Goal: Task Accomplishment & Management: Manage account settings

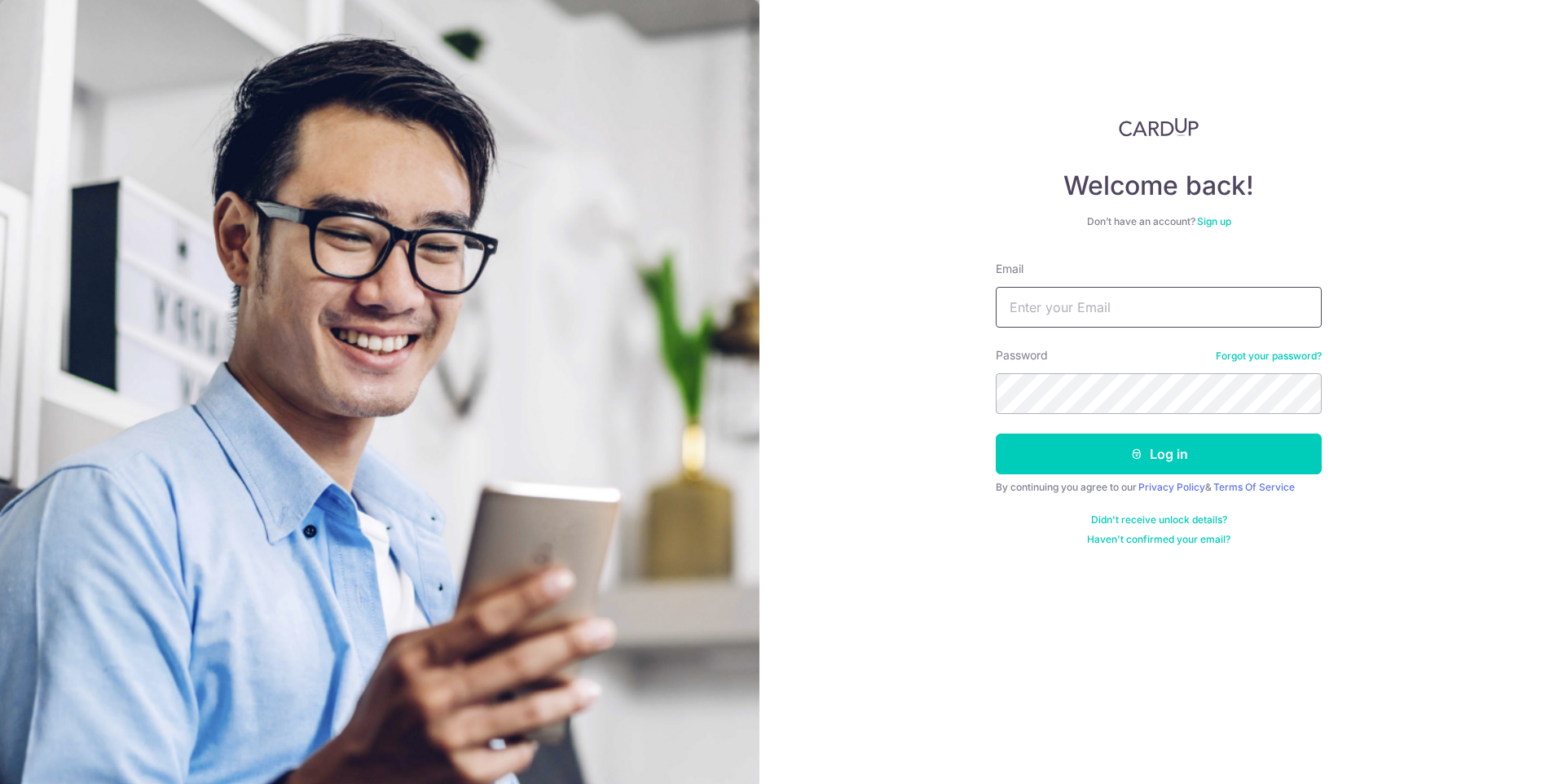
click at [1050, 303] on input "Email" at bounding box center [1159, 306] width 326 height 40
type input "[PERSON_NAME][EMAIL_ADDRESS][DOMAIN_NAME]"
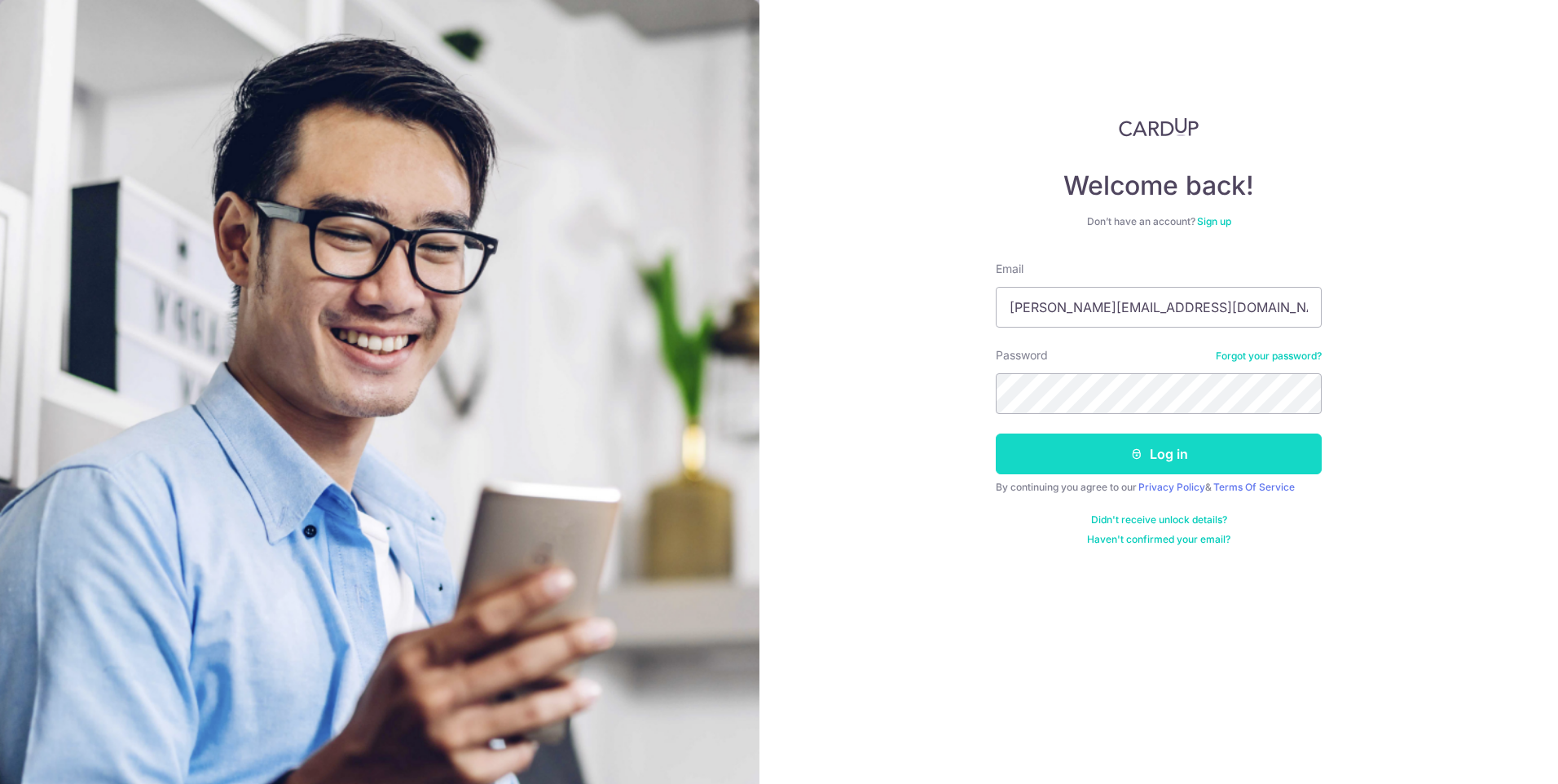
click at [1156, 464] on button "Log in" at bounding box center [1159, 453] width 326 height 40
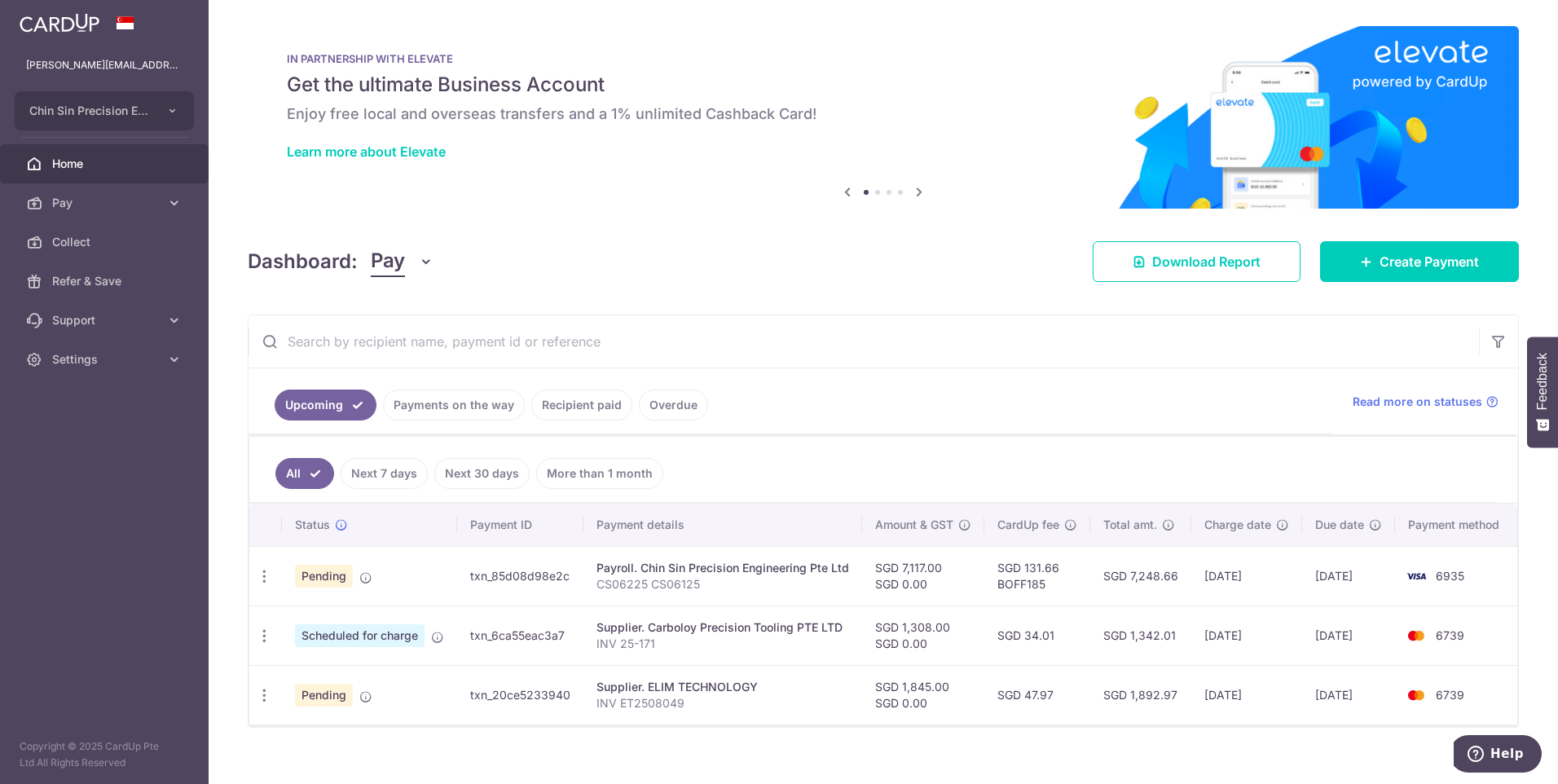
scroll to position [29, 0]
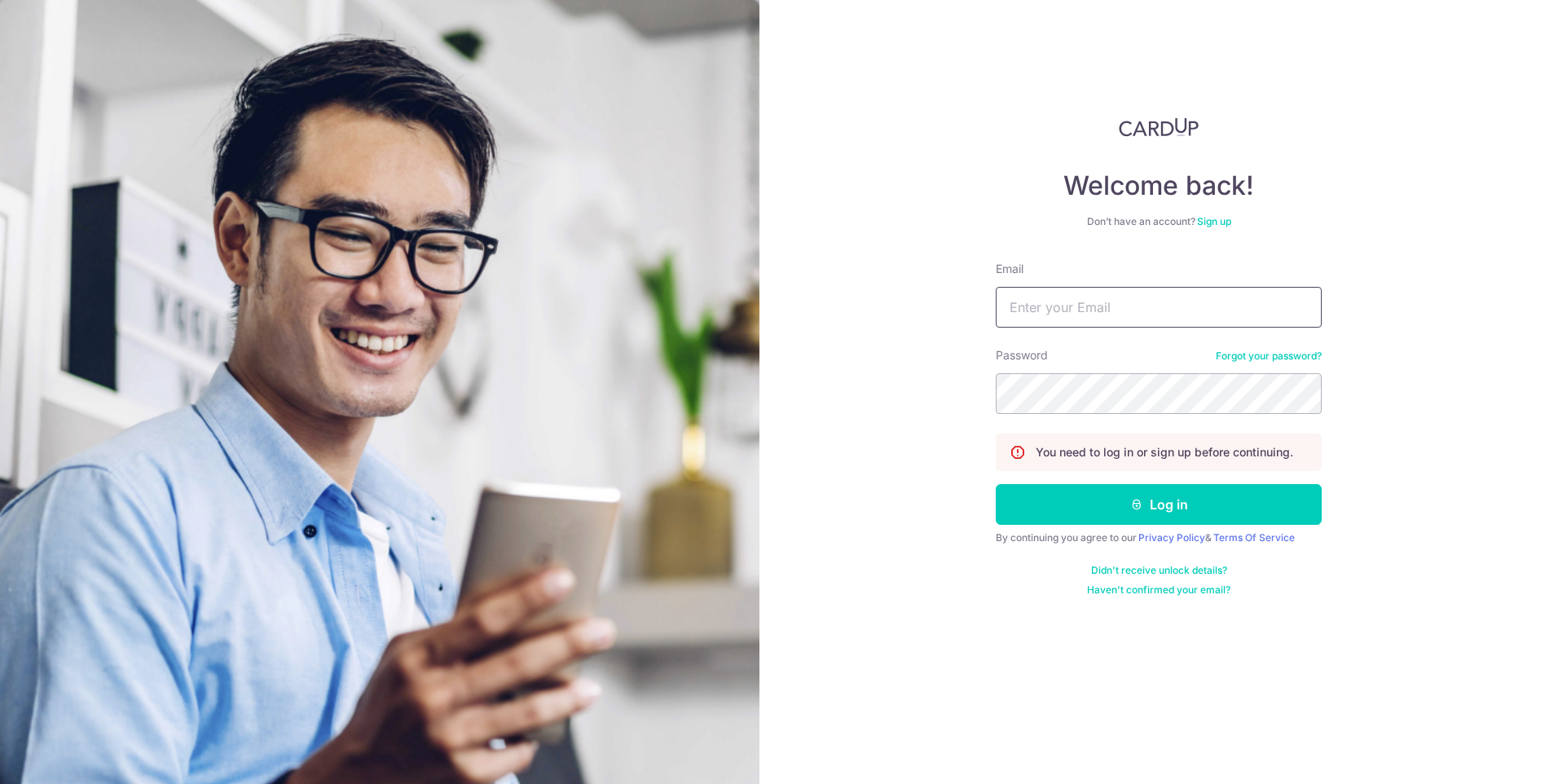
click at [1058, 311] on input "Email" at bounding box center [1159, 306] width 326 height 40
type input "[PERSON_NAME][EMAIL_ADDRESS][DOMAIN_NAME]"
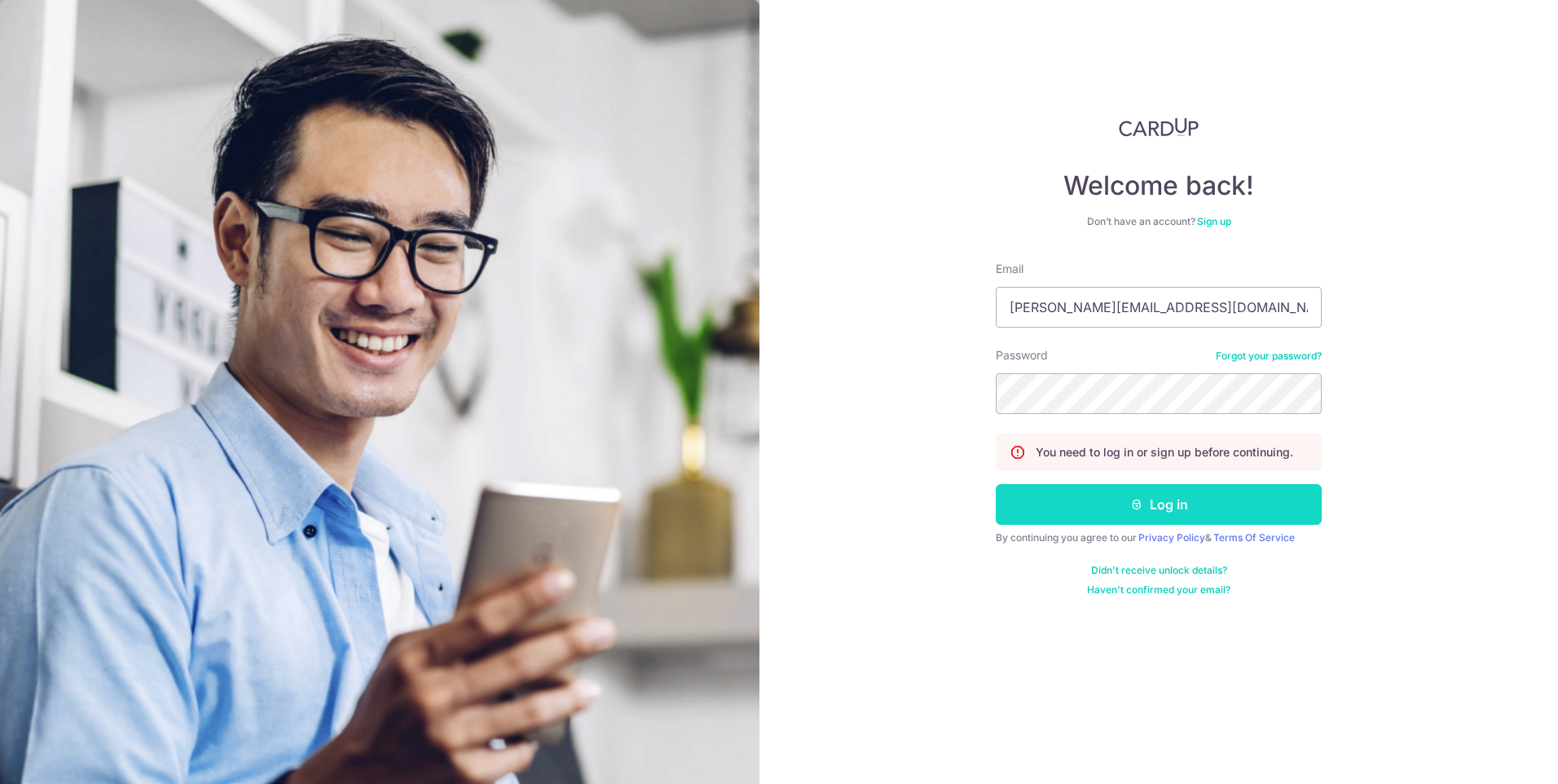
click at [1111, 509] on button "Log in" at bounding box center [1159, 504] width 326 height 40
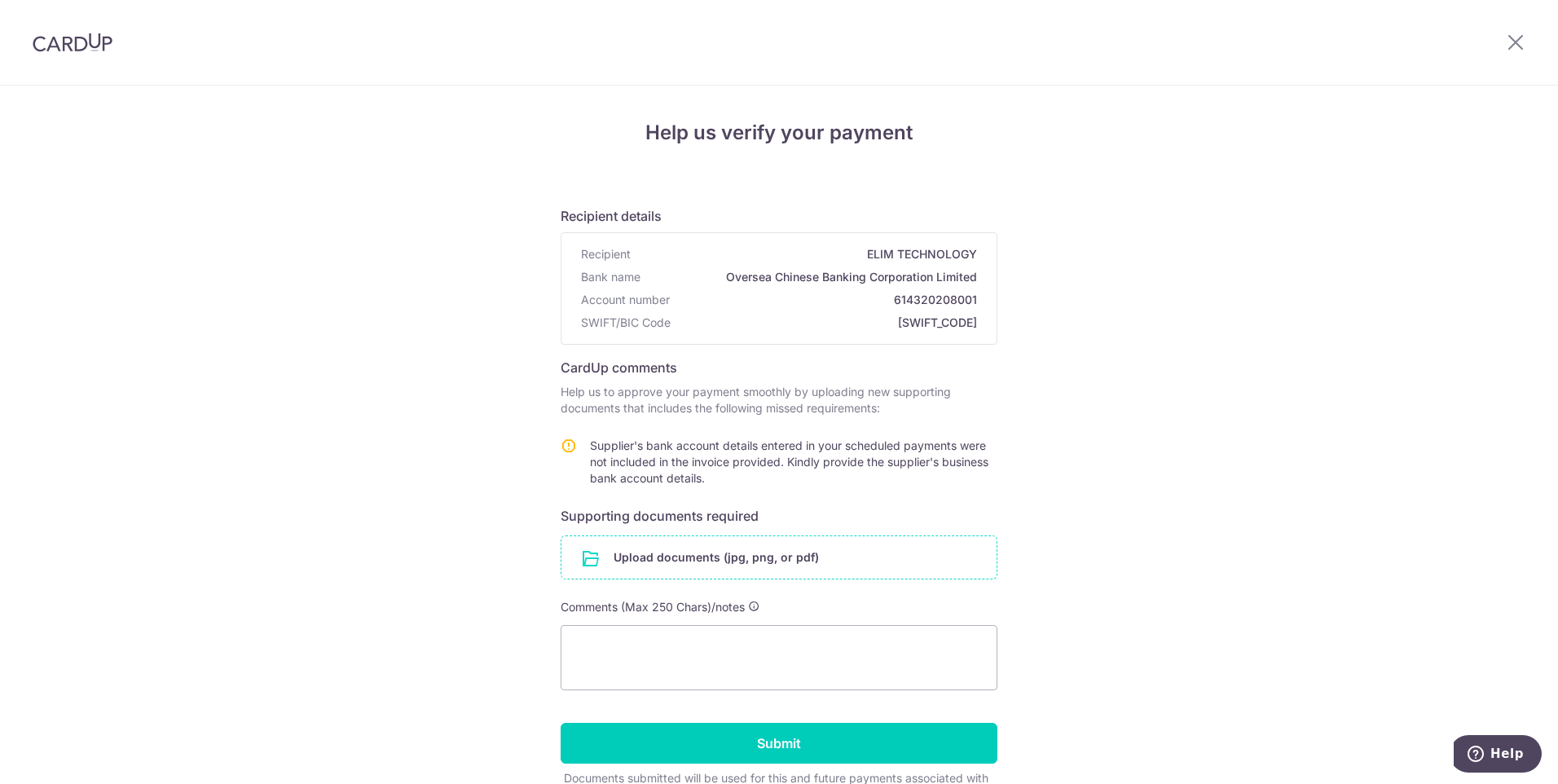
click at [703, 561] on input "file" at bounding box center [779, 557] width 435 height 42
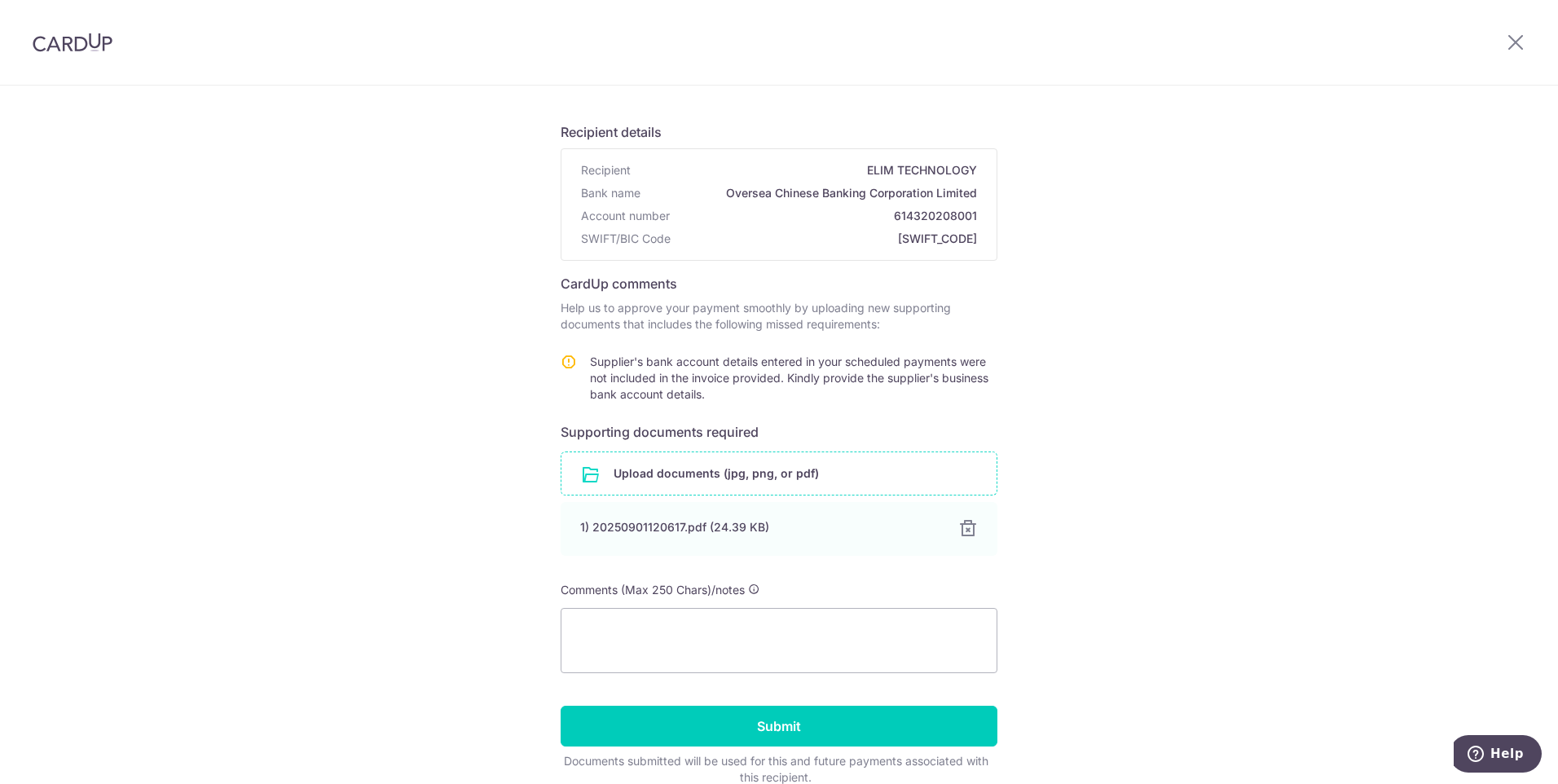
scroll to position [162, 0]
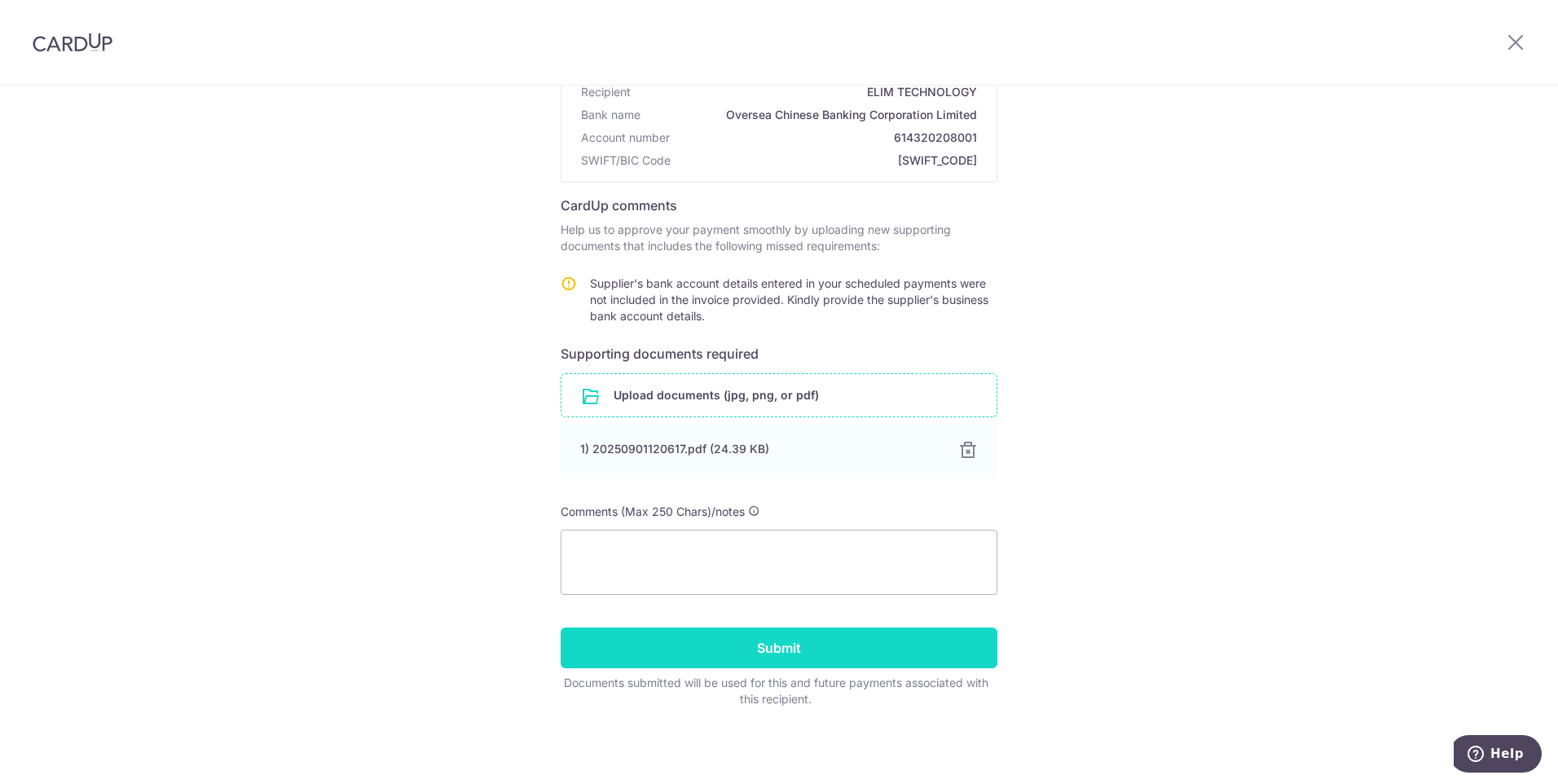
click at [861, 646] on input "Submit" at bounding box center [779, 647] width 437 height 40
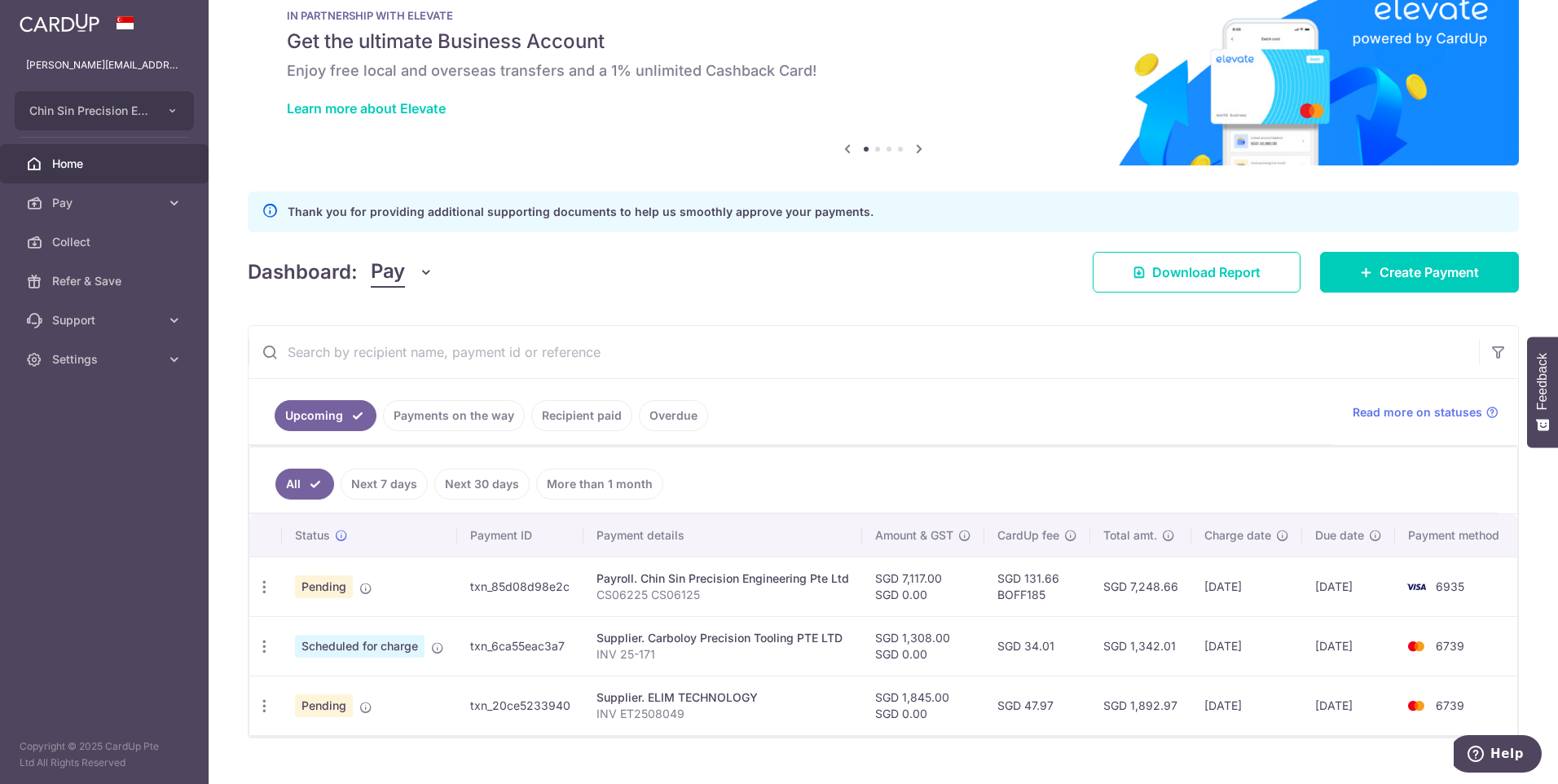
scroll to position [82, 0]
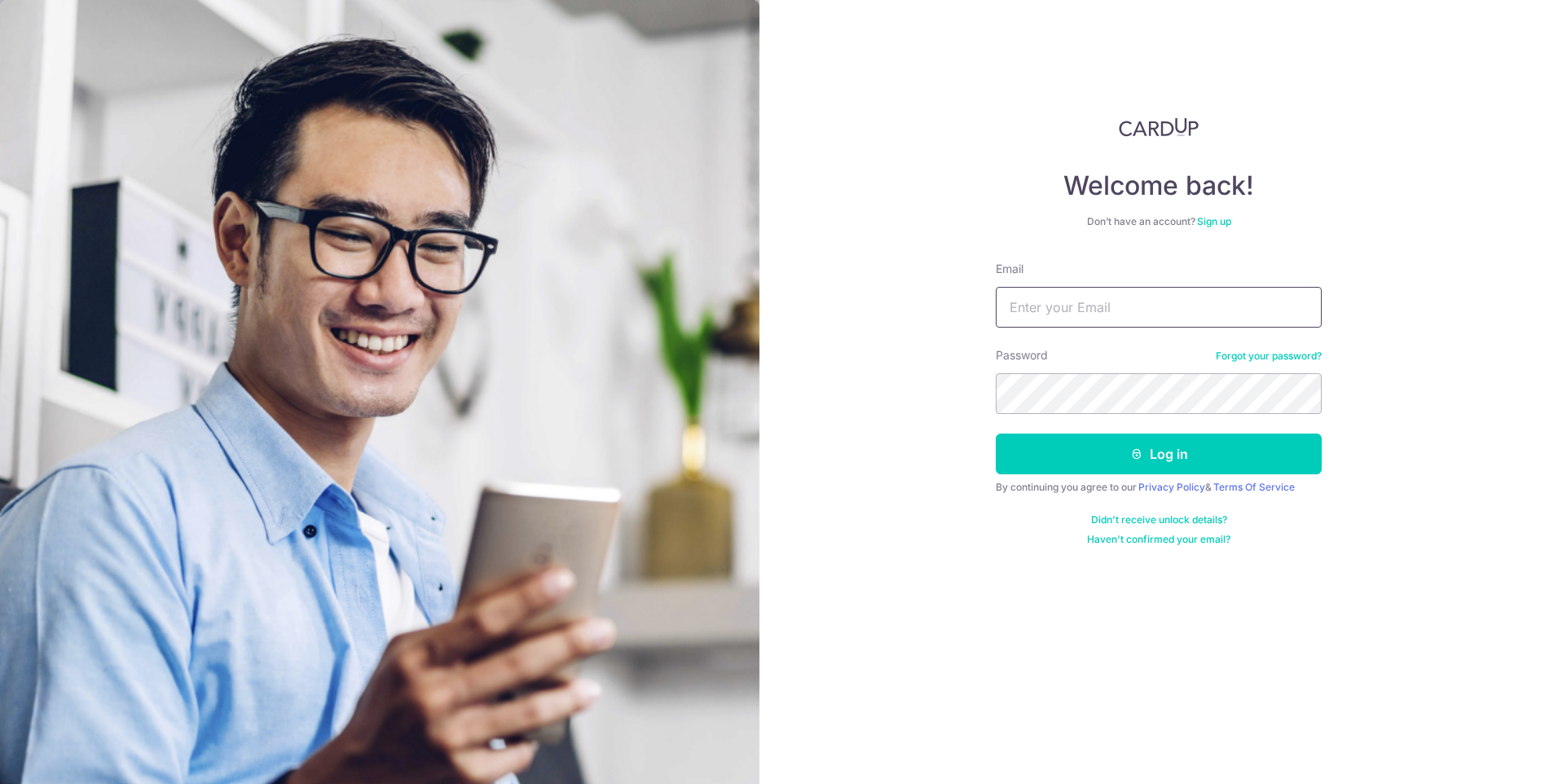
click at [1106, 307] on input "Email" at bounding box center [1159, 306] width 326 height 40
type input "[PERSON_NAME][EMAIL_ADDRESS][DOMAIN_NAME]"
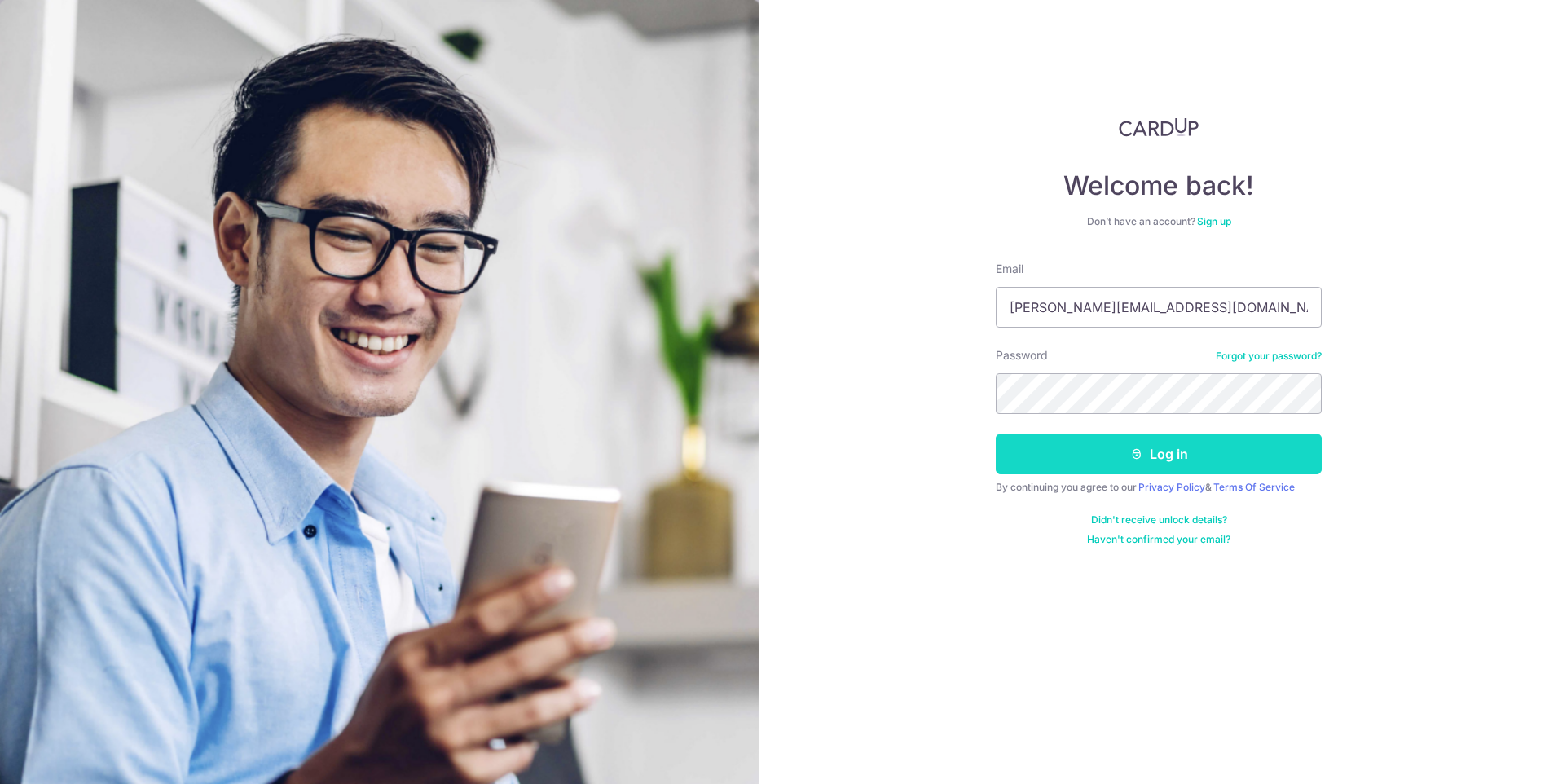
click at [1112, 465] on button "Log in" at bounding box center [1159, 453] width 326 height 40
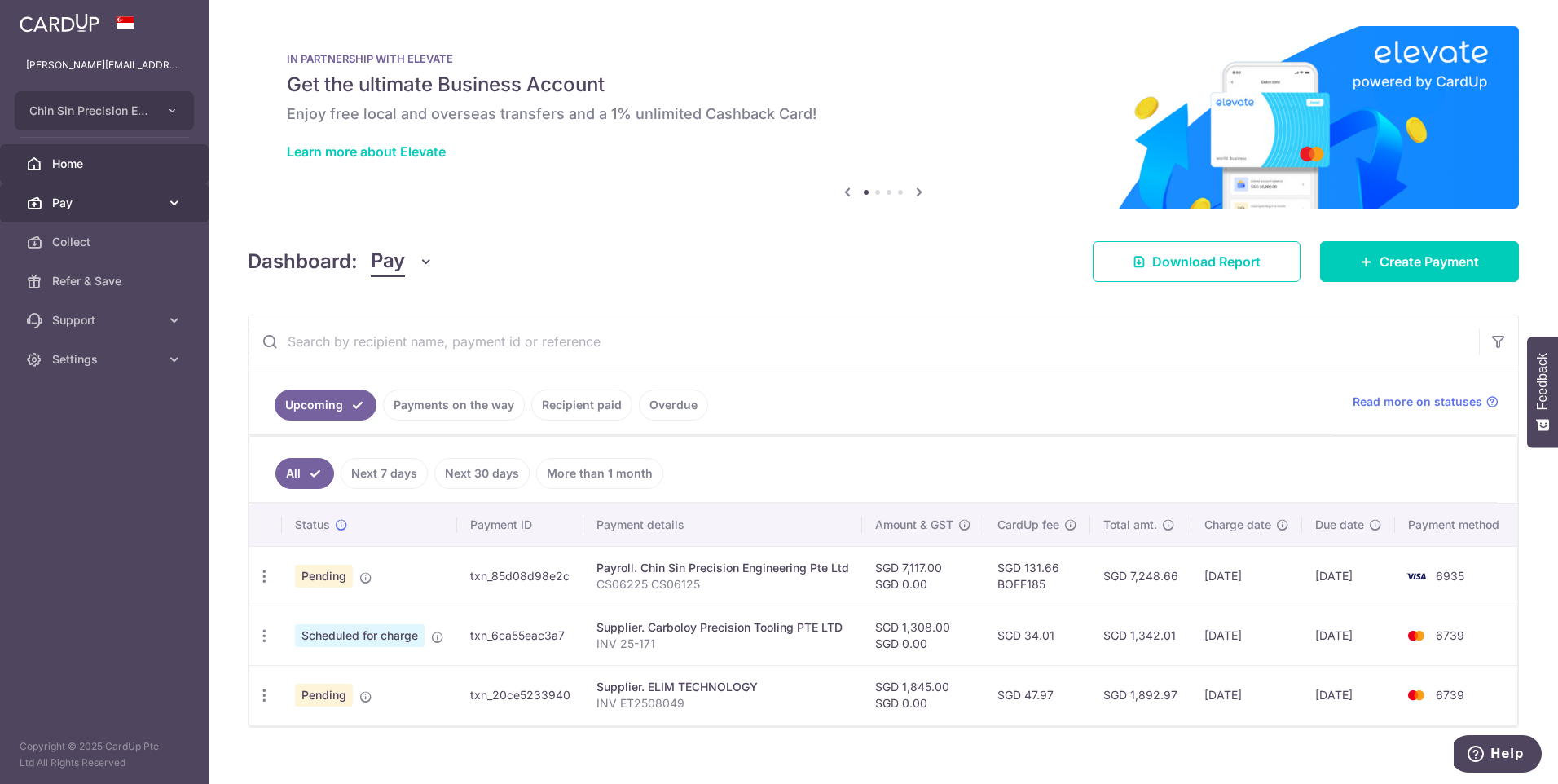
click at [180, 206] on icon at bounding box center [175, 203] width 16 height 16
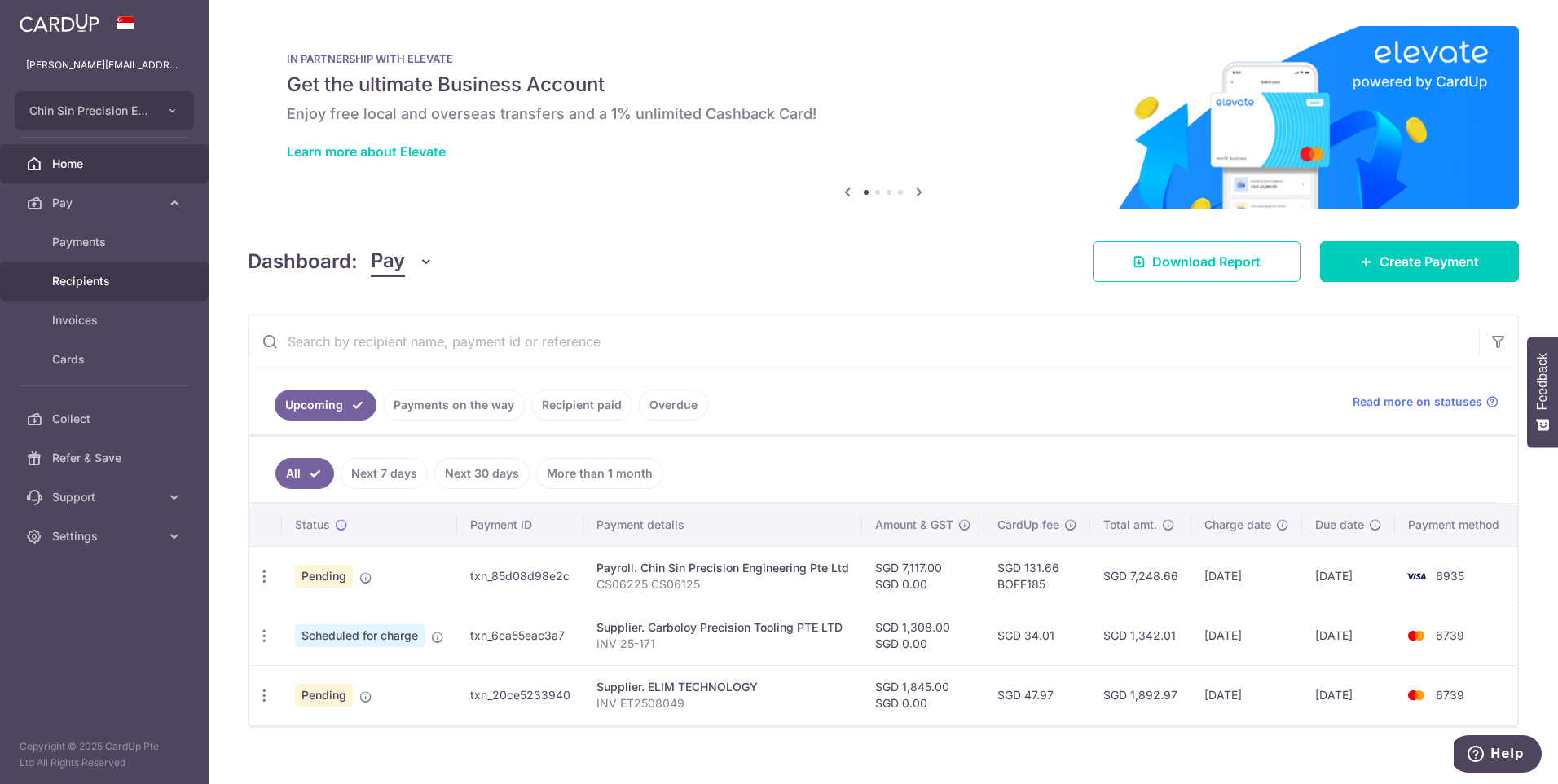
click at [108, 281] on span "Recipients" at bounding box center [105, 281] width 108 height 16
